Goal: Transaction & Acquisition: Purchase product/service

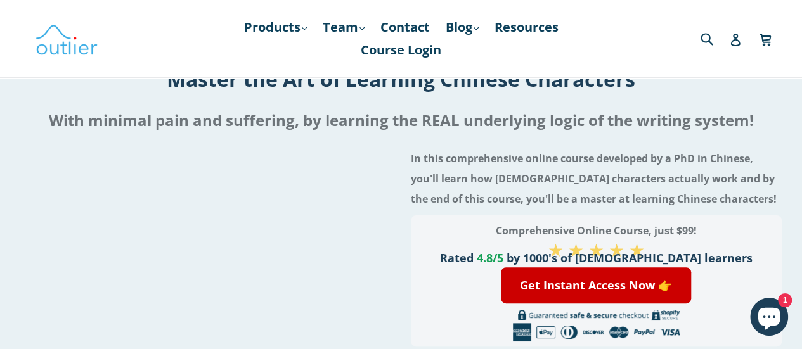
scroll to position [63, 0]
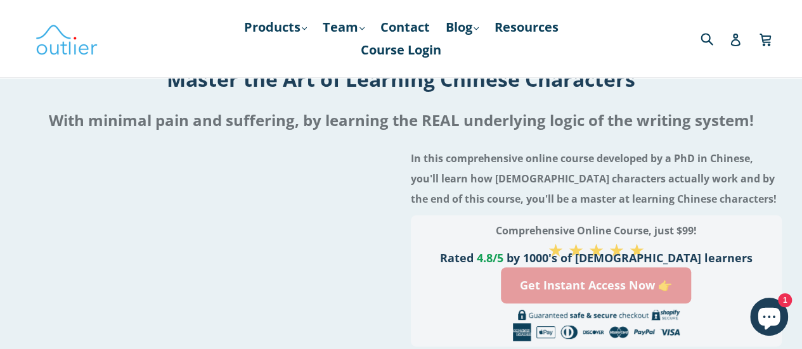
click at [612, 288] on link "Get Instant Access Now 👉" at bounding box center [596, 285] width 190 height 36
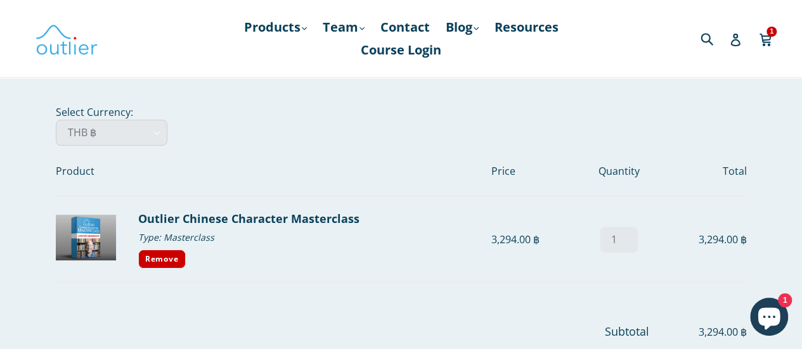
click at [122, 137] on select "AED د.إ AFN ؋ ALL L AMD դր. ANG ƒ AUD $ AWG ƒ AZN ₼ BAM КМ BBD $ BDT ৳ BGN лв. …" at bounding box center [112, 133] width 112 height 26
select select "PHP"
click at [56, 120] on select "AED د.إ AFN ؋ ALL L AMD դր. ANG ƒ AUD $ AWG ƒ AZN ₼ BAM КМ BBD $ BDT ৳ BGN лв. …" at bounding box center [112, 133] width 112 height 26
click at [84, 44] on img at bounding box center [66, 38] width 63 height 37
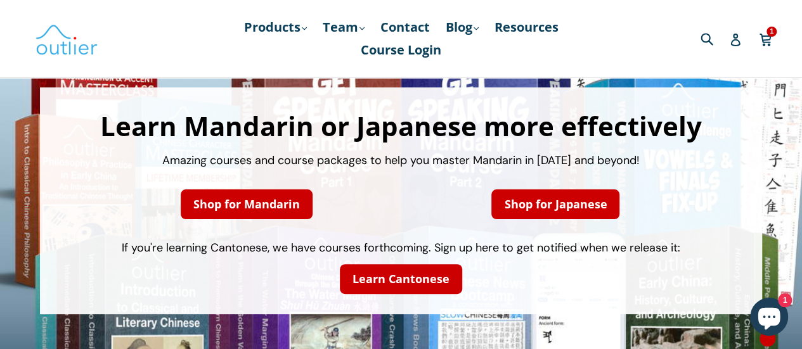
scroll to position [63, 0]
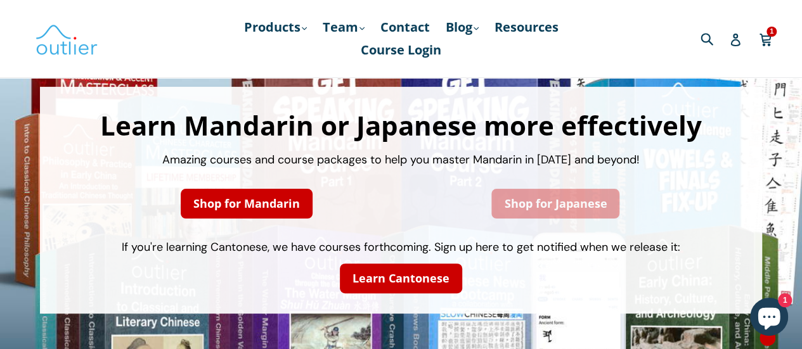
click at [568, 212] on link "Shop for Japanese" at bounding box center [555, 204] width 128 height 30
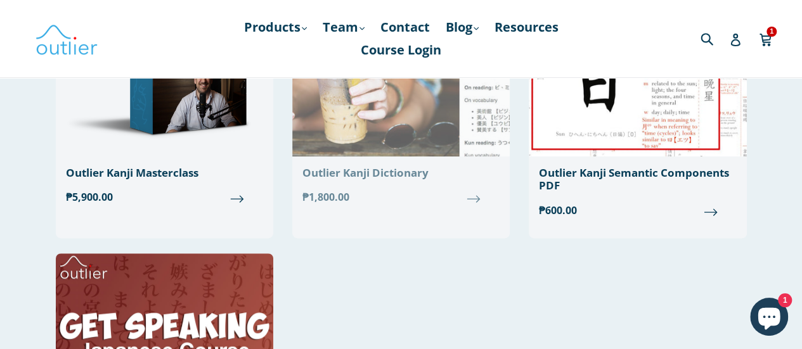
scroll to position [238, 0]
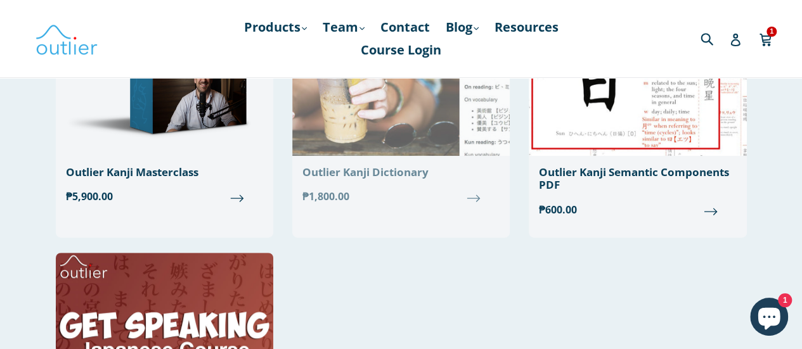
click at [410, 170] on div "Outlier Kanji Dictionary" at bounding box center [400, 172] width 197 height 13
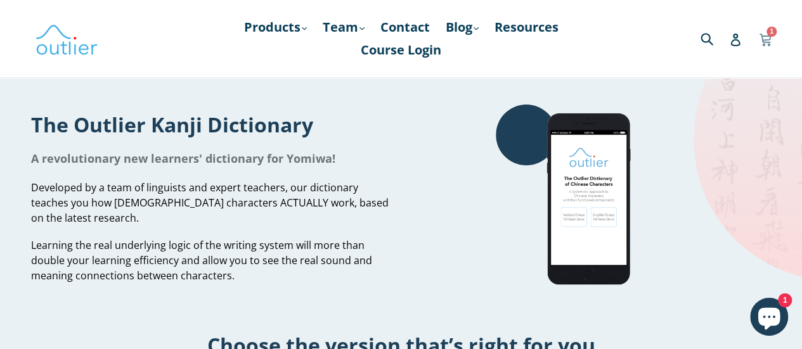
click at [764, 32] on icon at bounding box center [765, 38] width 13 height 19
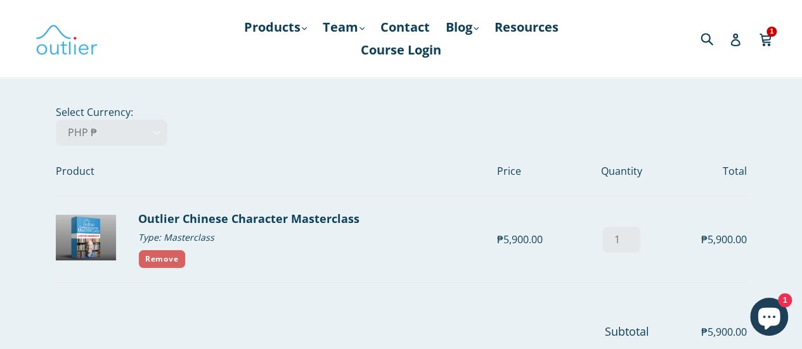
click at [179, 258] on link "Remove" at bounding box center [162, 259] width 48 height 19
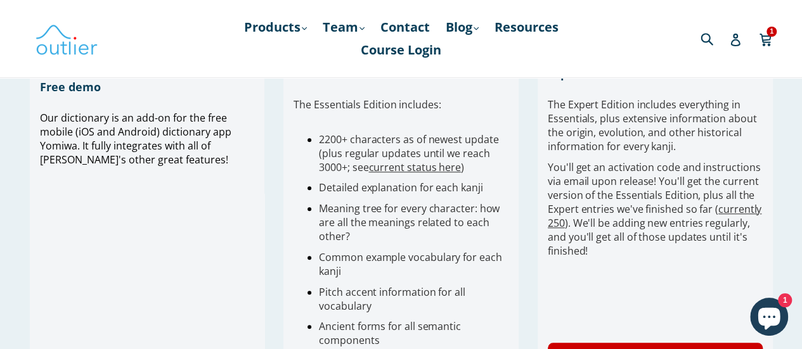
scroll to position [380, 0]
